Goal: Find specific fact: Find specific fact

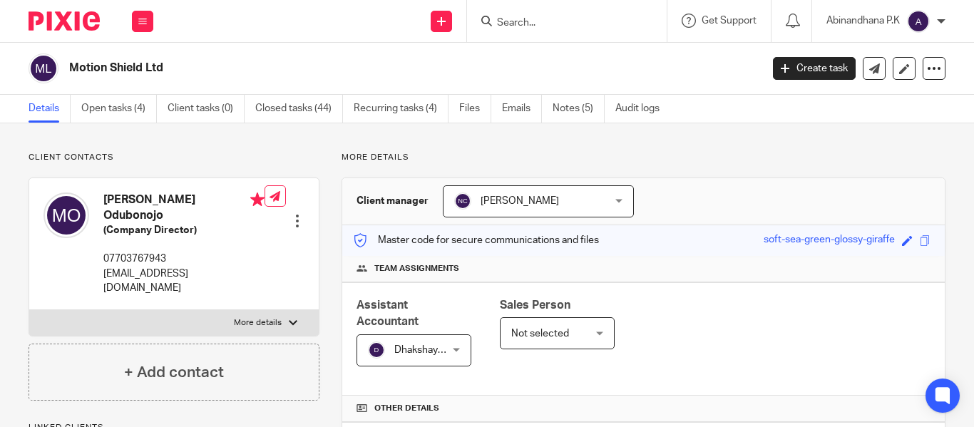
click at [510, 26] on input "Search" at bounding box center [560, 23] width 128 height 13
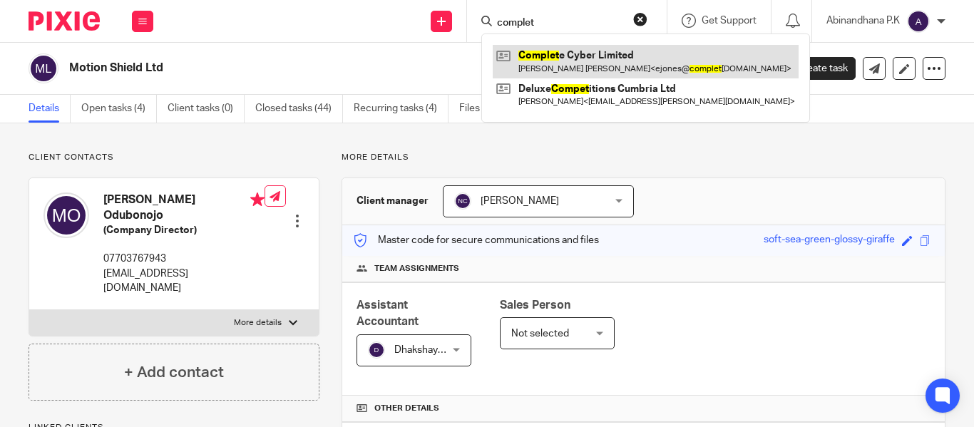
type input "complet"
click at [559, 60] on link at bounding box center [646, 61] width 306 height 33
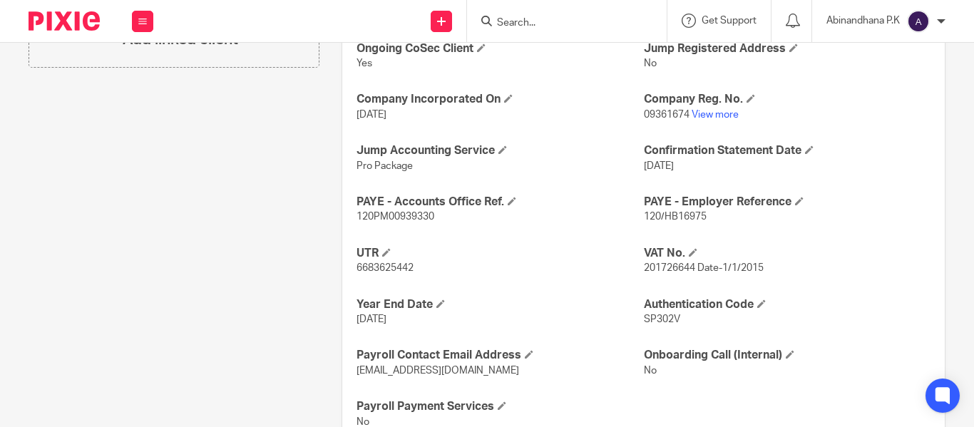
scroll to position [548, 0]
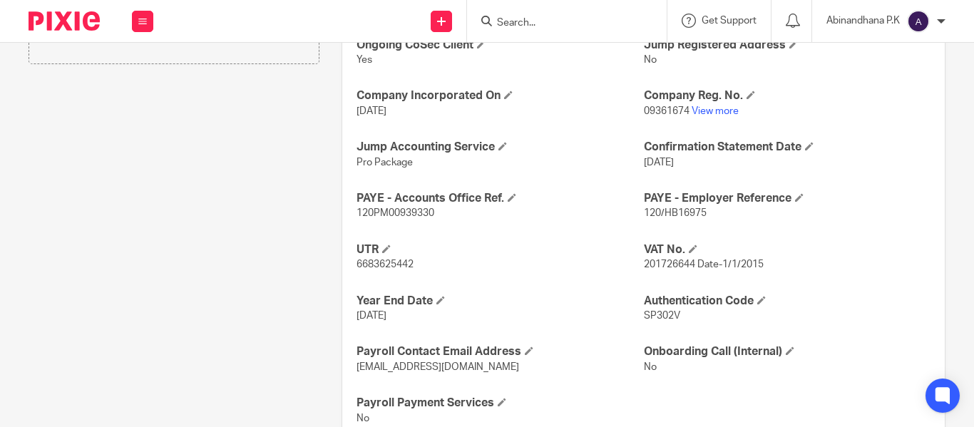
click at [663, 217] on span "120/HB16975" at bounding box center [675, 213] width 63 height 10
copy p "120/HB16975"
click at [377, 209] on span "120PM00939330" at bounding box center [396, 213] width 78 height 10
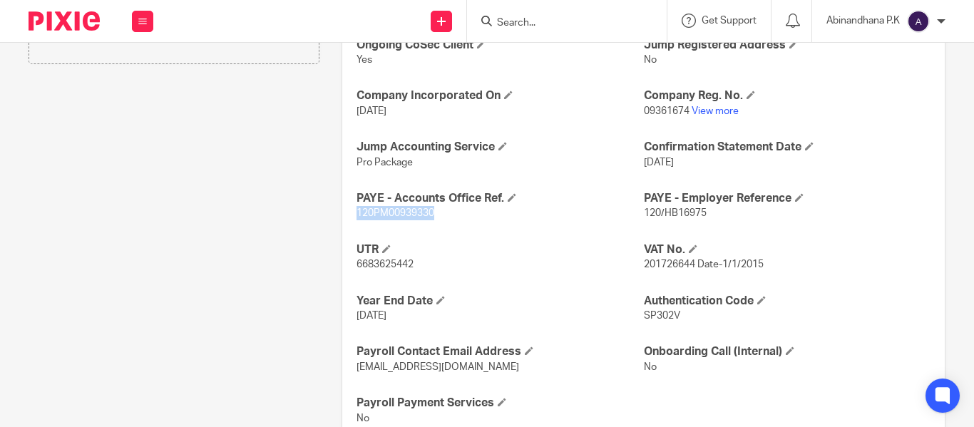
click at [377, 209] on span "120PM00939330" at bounding box center [396, 213] width 78 height 10
copy span "120PM00939330"
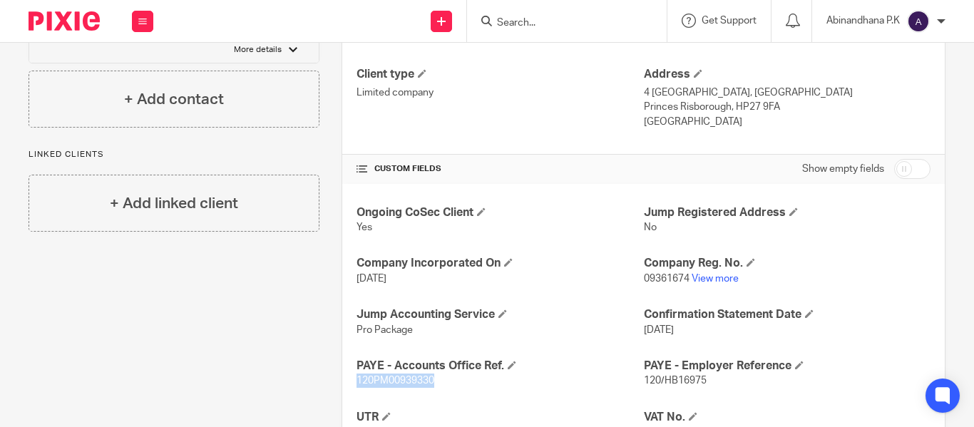
scroll to position [384, 0]
